Goal: Find specific page/section: Find specific page/section

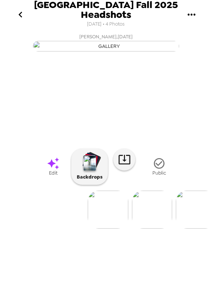
click at [145, 228] on img at bounding box center [152, 209] width 40 height 38
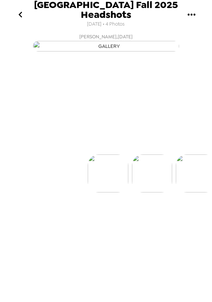
scroll to position [0, 43]
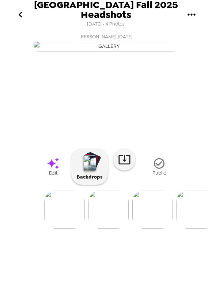
click at [151, 228] on img at bounding box center [152, 209] width 40 height 38
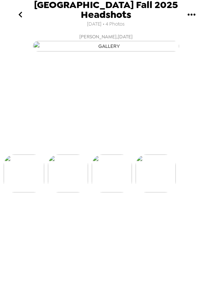
scroll to position [0, 87]
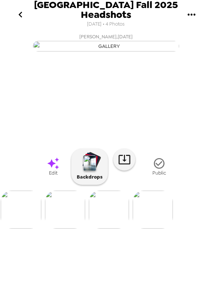
click at [54, 228] on img at bounding box center [65, 209] width 40 height 38
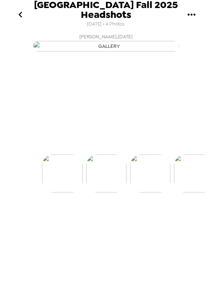
scroll to position [0, 43]
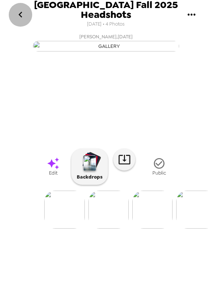
click at [18, 16] on icon "go back" at bounding box center [21, 15] width 12 height 12
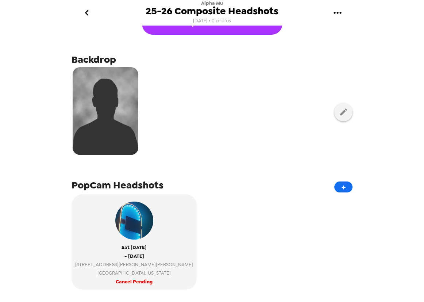
scroll to position [66, 0]
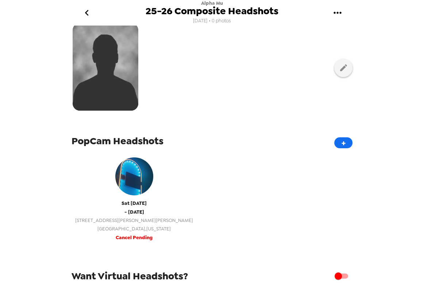
click at [113, 231] on span "[GEOGRAPHIC_DATA] , [US_STATE]" at bounding box center [134, 228] width 118 height 8
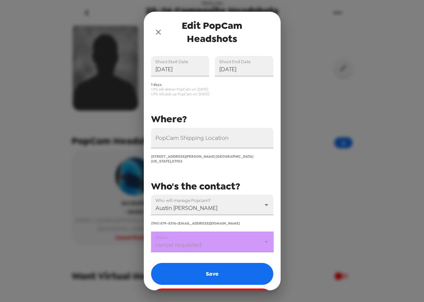
scroll to position [53, 0]
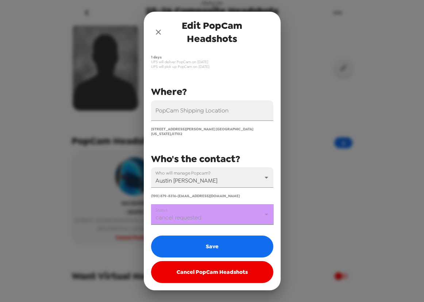
click at [232, 221] on body "Alpha Mu 25-26 Composite Headshots 9/18/25 • 0 photos Upload headshots Backdrop…" at bounding box center [212, 151] width 424 height 302
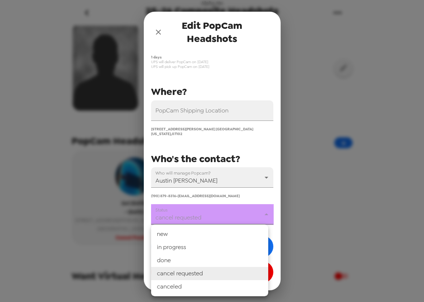
click at [356, 109] on div at bounding box center [212, 151] width 424 height 302
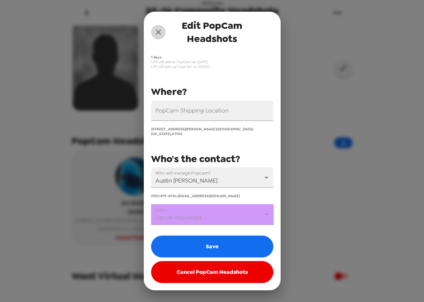
drag, startPoint x: 155, startPoint y: 31, endPoint x: 354, endPoint y: 136, distance: 224.7
click at [156, 31] on icon "close" at bounding box center [158, 32] width 9 height 9
